Goal: Information Seeking & Learning: Learn about a topic

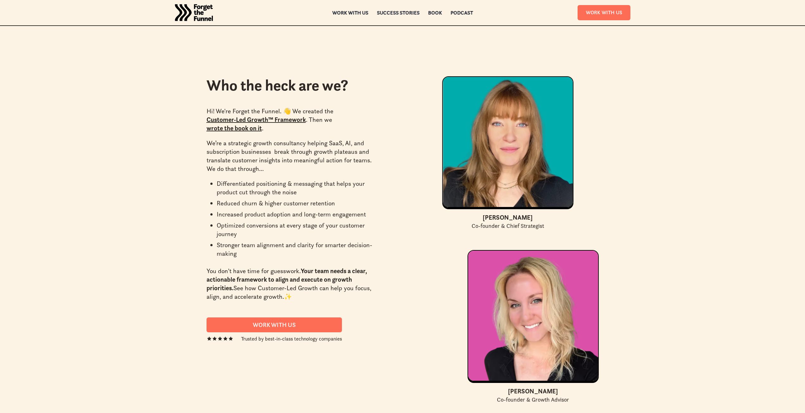
scroll to position [1827, 0]
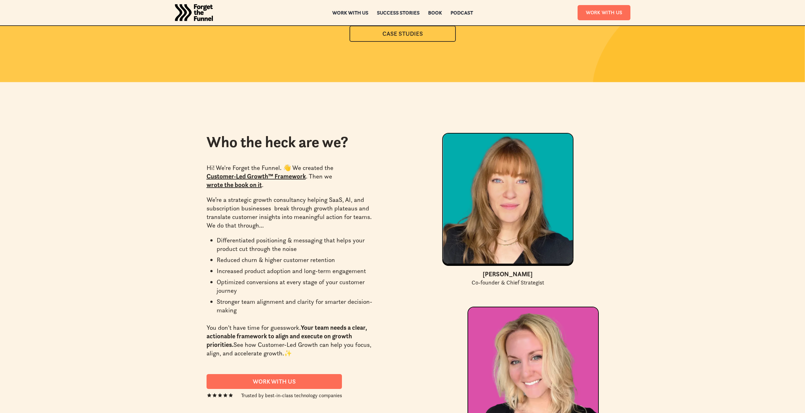
click at [156, 8] on img "home" at bounding box center [194, 12] width 38 height 25
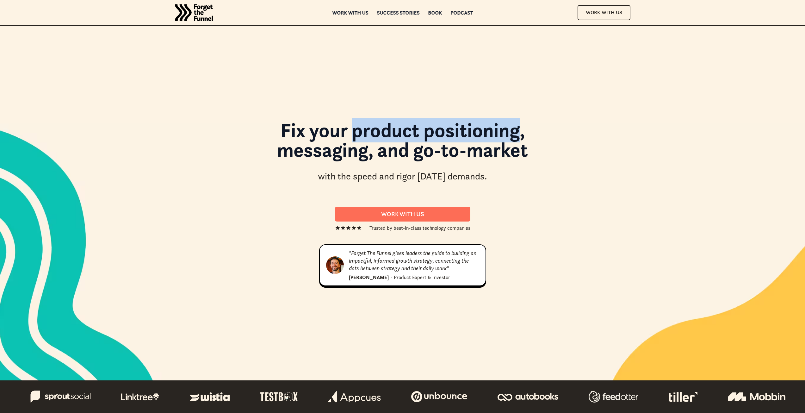
drag, startPoint x: 354, startPoint y: 131, endPoint x: 516, endPoint y: 138, distance: 162.5
click at [516, 138] on h1 "Fix your product positioning, messaging, and go-to-market" at bounding box center [403, 143] width 342 height 46
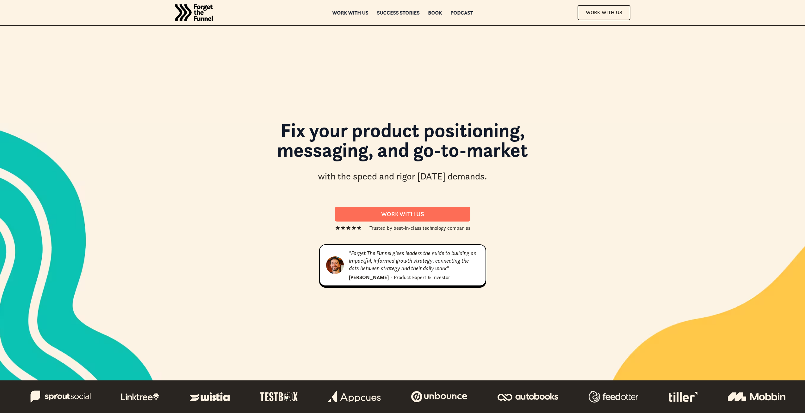
click at [569, 217] on div "Fix your product positioning, messaging, and go-to-market with the speed and ri…" at bounding box center [403, 203] width 392 height 176
click at [651, 236] on div "Fix your product positioning, messaging, and go-to-market with the speed and ri…" at bounding box center [402, 219] width 805 height 387
click at [361, 134] on h1 "Fix your product positioning, messaging, and go-to-market" at bounding box center [403, 143] width 342 height 46
drag, startPoint x: 334, startPoint y: 124, endPoint x: 523, endPoint y: 135, distance: 189.6
click at [478, 131] on h1 "Fix your product positioning, messaging, and go-to-market" at bounding box center [403, 143] width 342 height 46
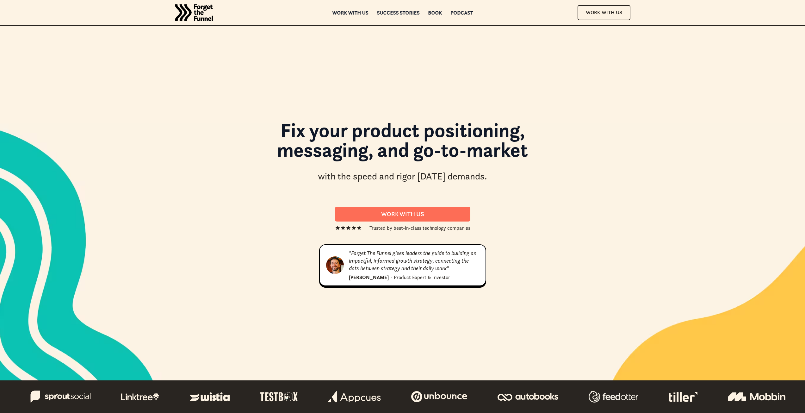
click at [523, 135] on h1 "Fix your product positioning, messaging, and go-to-market" at bounding box center [403, 143] width 342 height 46
drag, startPoint x: 365, startPoint y: 129, endPoint x: 502, endPoint y: 127, distance: 137.1
click at [452, 135] on h1 "Fix your product positioning, messaging, and go-to-market" at bounding box center [403, 143] width 342 height 46
click at [563, 176] on div "Fix your product positioning, messaging, and go-to-market with the speed and ri…" at bounding box center [403, 154] width 392 height 69
click at [606, 172] on div "Fix your product positioning, messaging, and go-to-market with the speed and ri…" at bounding box center [403, 203] width 456 height 176
